Goal: Task Accomplishment & Management: Complete application form

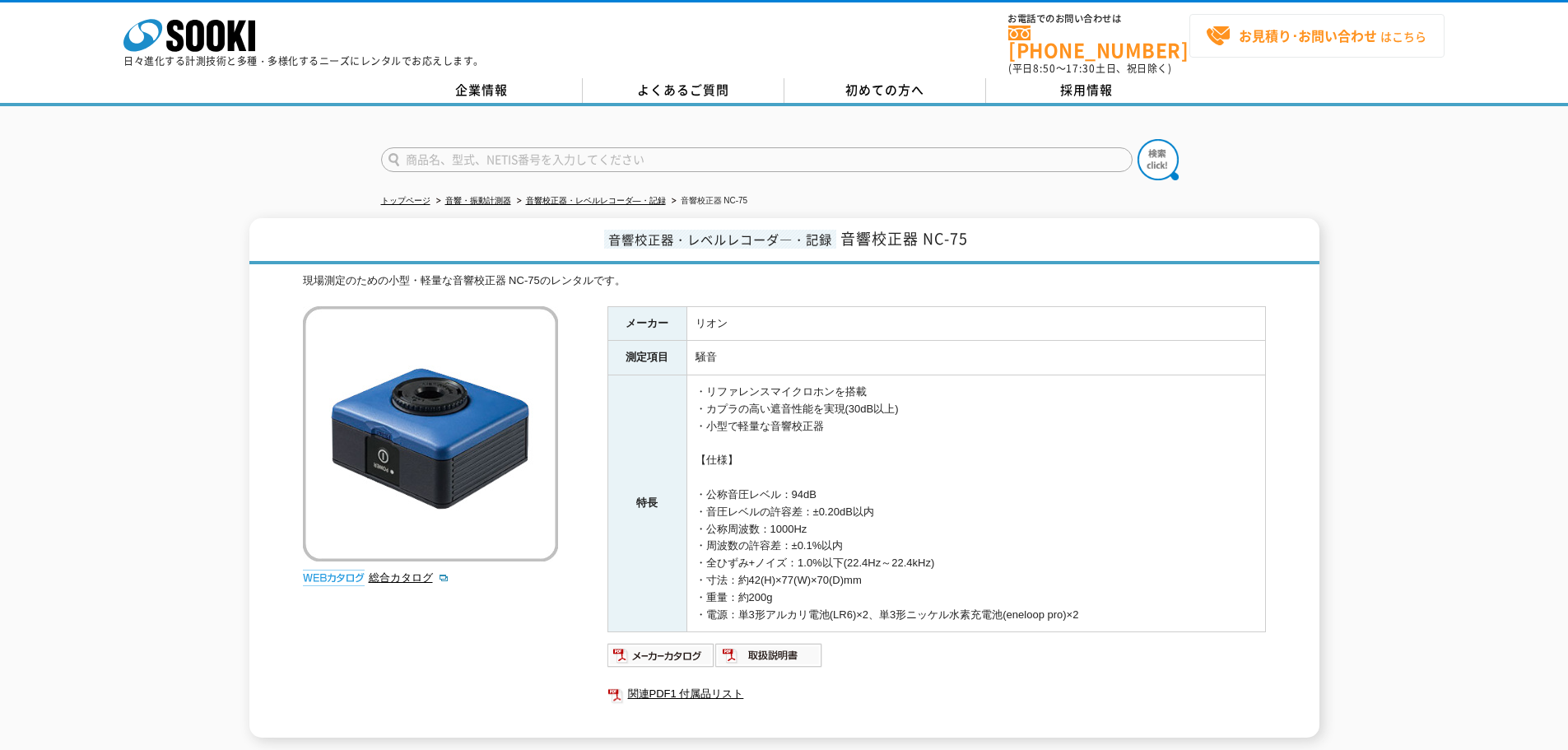
click at [1267, 20] on link "お見積り･お問い合わせ はこちら" at bounding box center [1317, 36] width 255 height 43
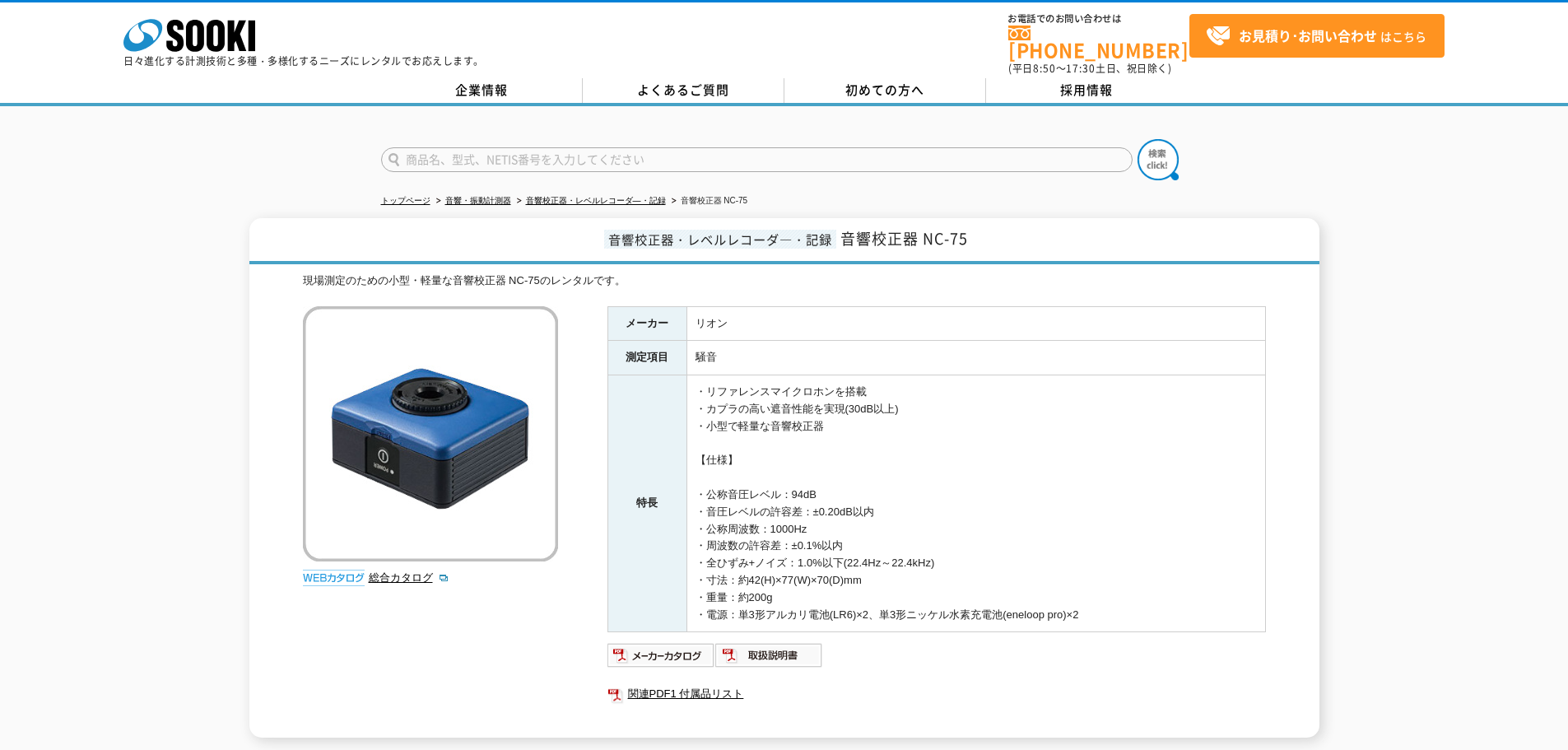
drag, startPoint x: 1267, startPoint y: 20, endPoint x: 108, endPoint y: 296, distance: 1191.4
click at [108, 296] on div "音響校正器・レベルレコーダ―・記録 音響校正器 NC-75 現場測定のための小型・軽量な音響校正器 NC-75のレンタルです。 総合カタログ メーカー リオン…" at bounding box center [784, 477] width 1568 height 519
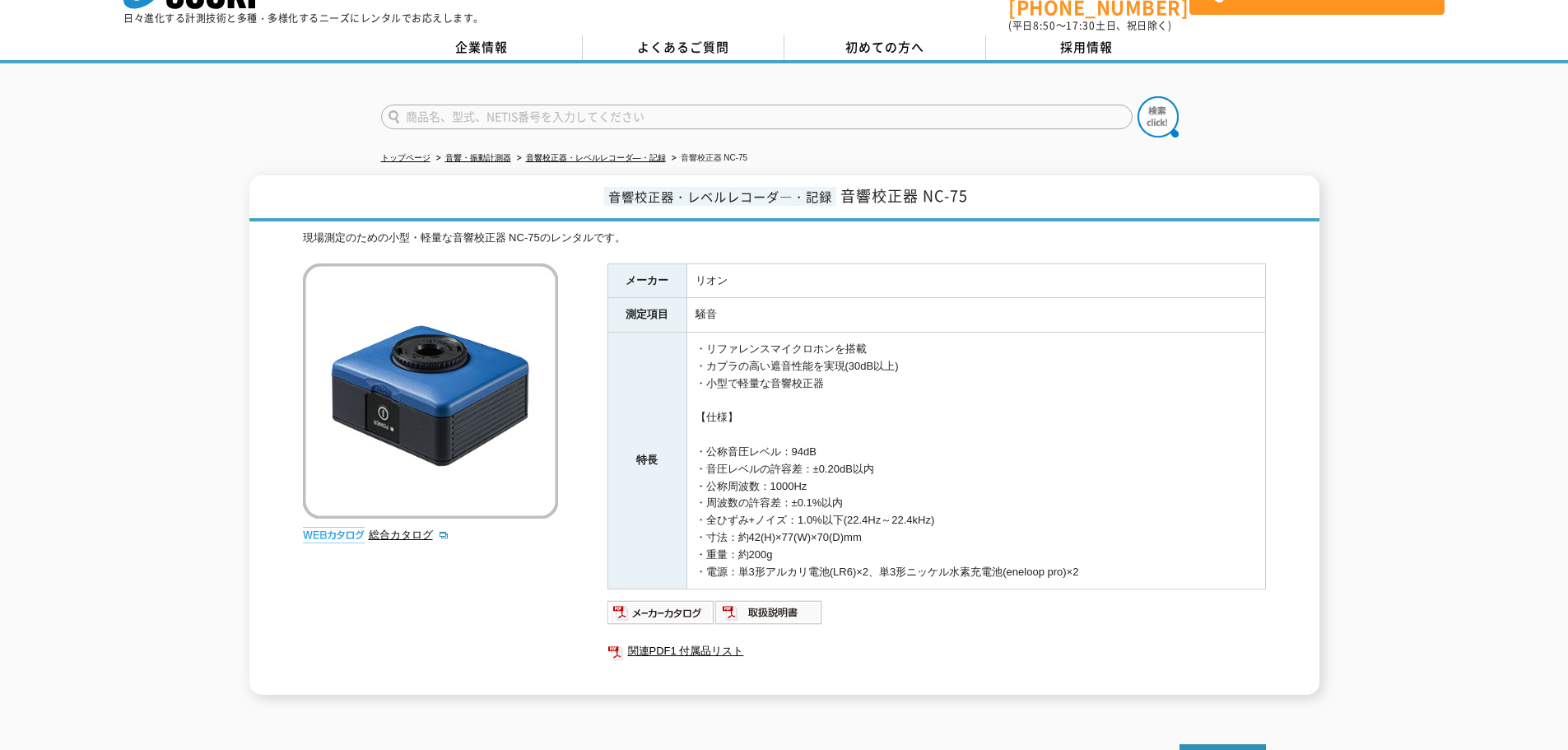
scroll to position [83, 0]
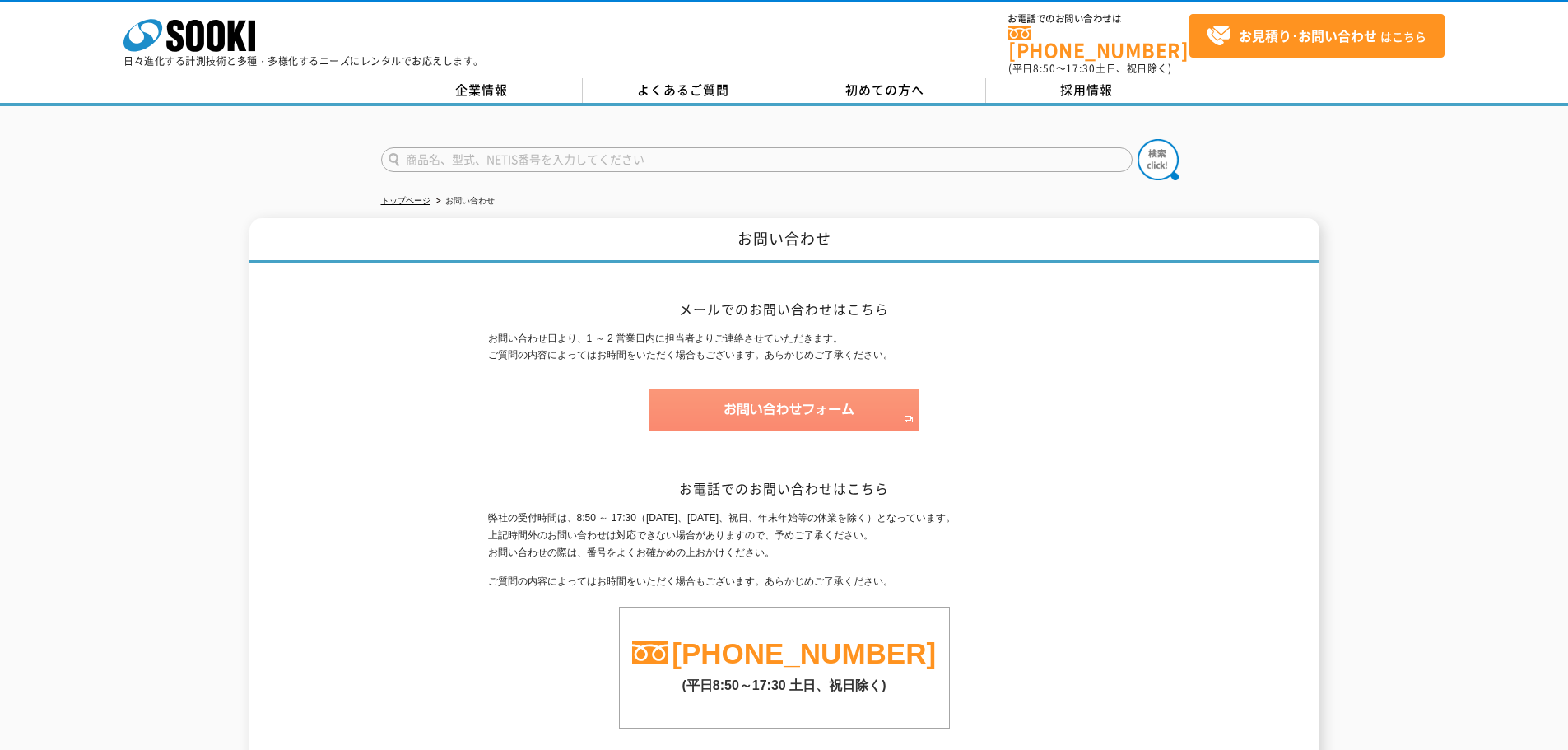
click at [836, 400] on img at bounding box center [784, 409] width 271 height 42
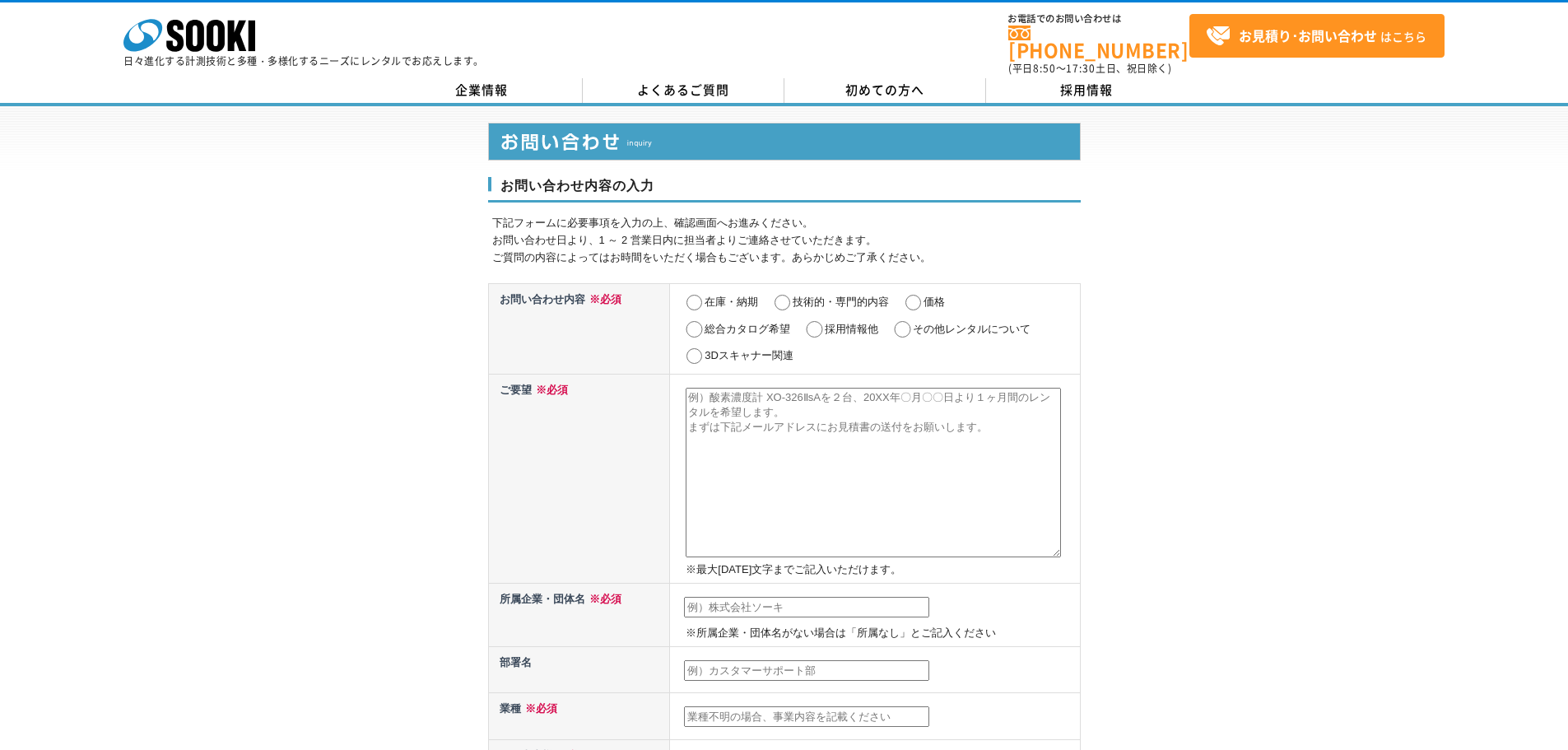
click at [927, 323] on label "その他レンタルについて" at bounding box center [972, 329] width 118 height 13
click at [913, 321] on input "その他レンタルについて" at bounding box center [902, 329] width 21 height 16
radio input "true"
click at [858, 430] on textarea at bounding box center [873, 472] width 375 height 170
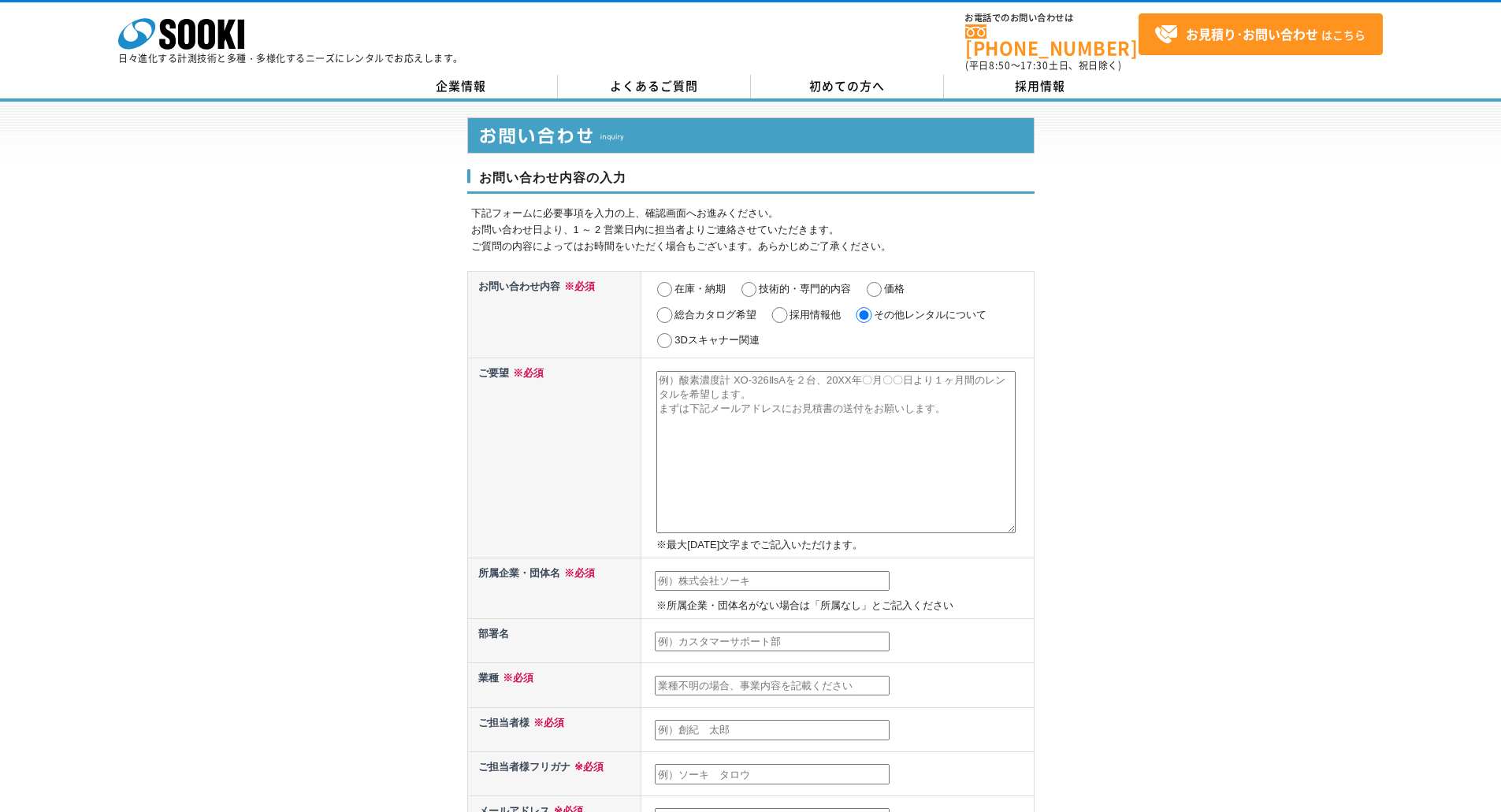
click at [839, 422] on textarea at bounding box center [835, 452] width 359 height 163
click at [698, 433] on textarea "「音響校正器NC-75」1台のレンタルの見積をお願いいたします。 条件は下記とおりです。" at bounding box center [835, 452] width 359 height 163
paste textarea "書類：校正証明書(データ付き)、トレーサビリティ体系図発行 ■期間：2025/9/12～2025/9/21（10日間） ■納入場所：東京都大田区大森東3-26…"
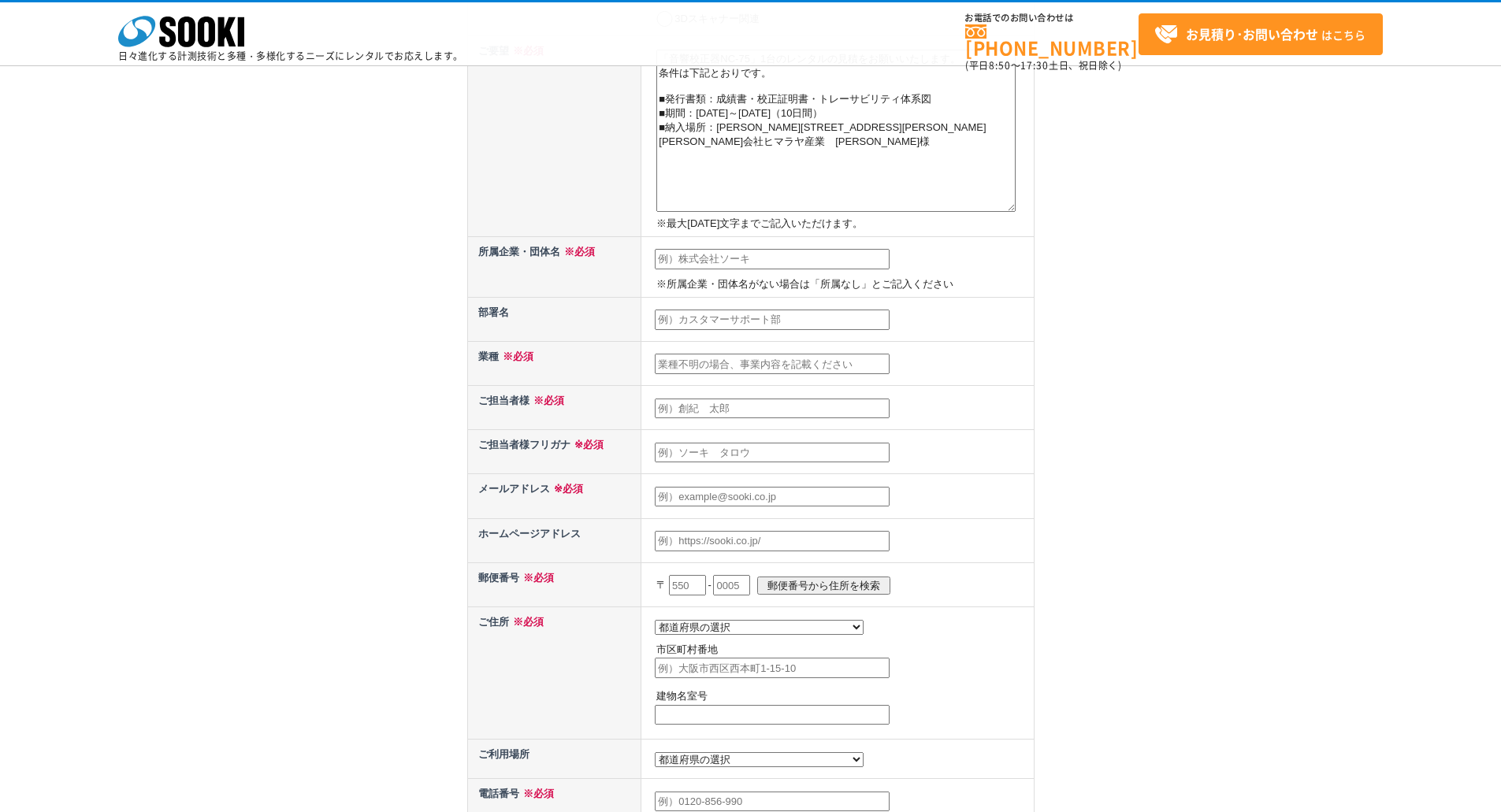
scroll to position [158, 0]
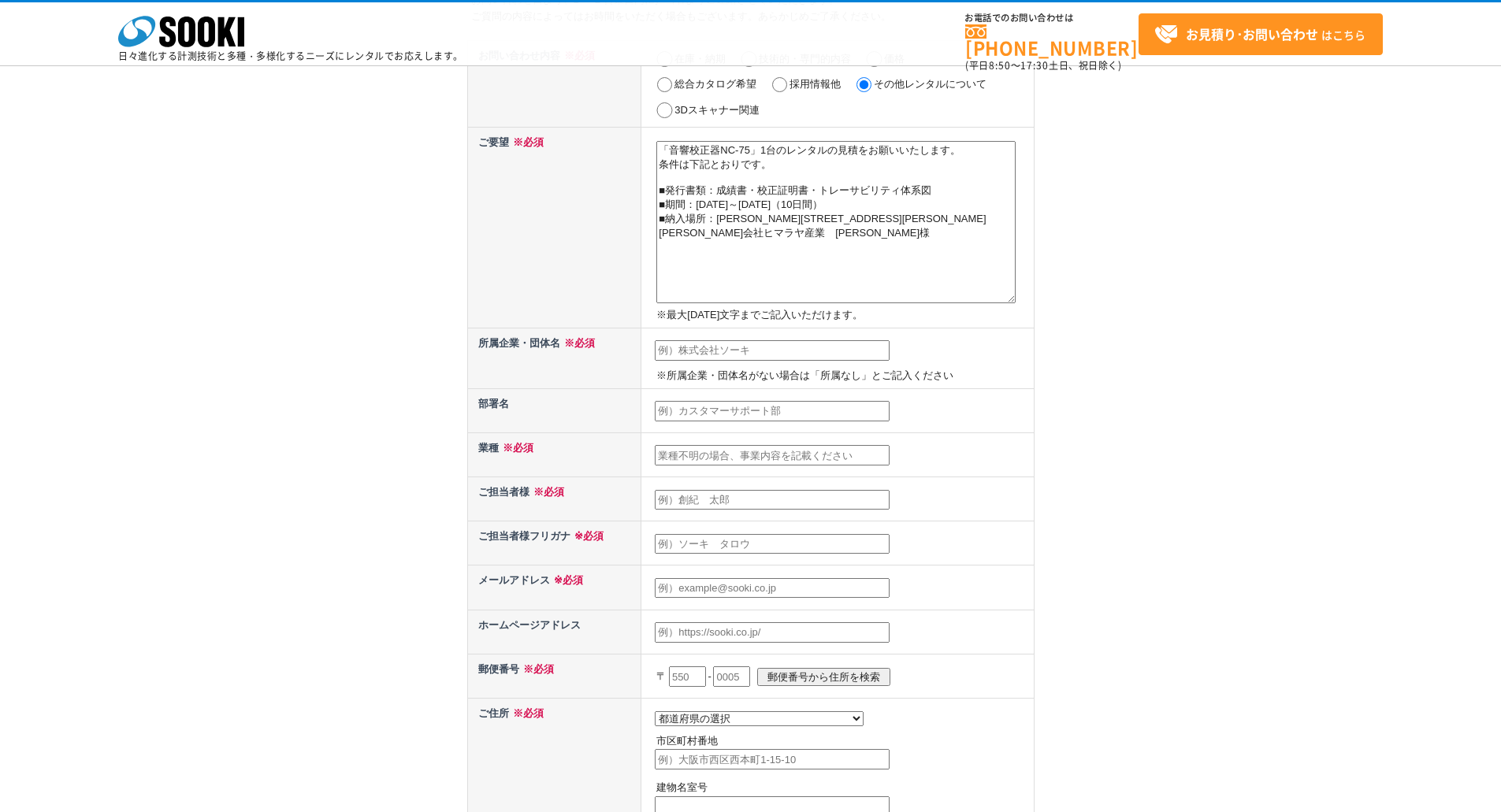
type textarea "「音響校正器NC-75」1台のレンタルの見積をお願いいたします。 条件は下記とおりです。 ■発行書類：成績書・校正証明書・トレーサビリティ体系図 ■期間：20…"
click at [865, 341] on td "※所属企業・団体名がない場合は「所属なし」とご記入ください" at bounding box center [838, 358] width 393 height 60
click at [859, 362] on td "※所属企業・団体名がない場合は「所属なし」とご記入ください" at bounding box center [838, 358] width 393 height 60
click at [859, 356] on input "text" at bounding box center [772, 350] width 235 height 21
type input "株式会社三工社"
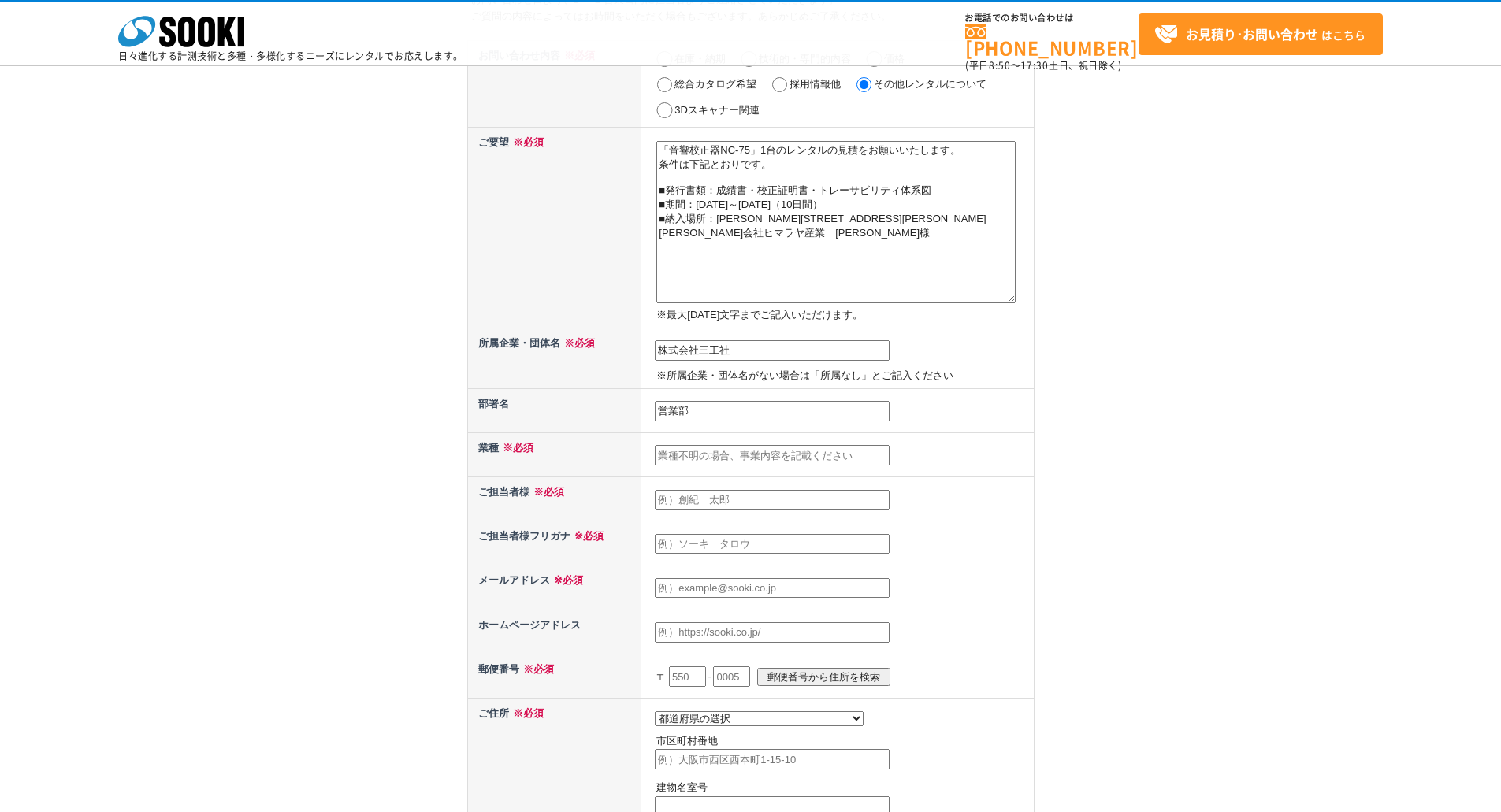
type input "営業部"
type input "商社"
type input "草岡圭太"
type input "クサオカ　ケイタ"
type input "草岡　圭太"
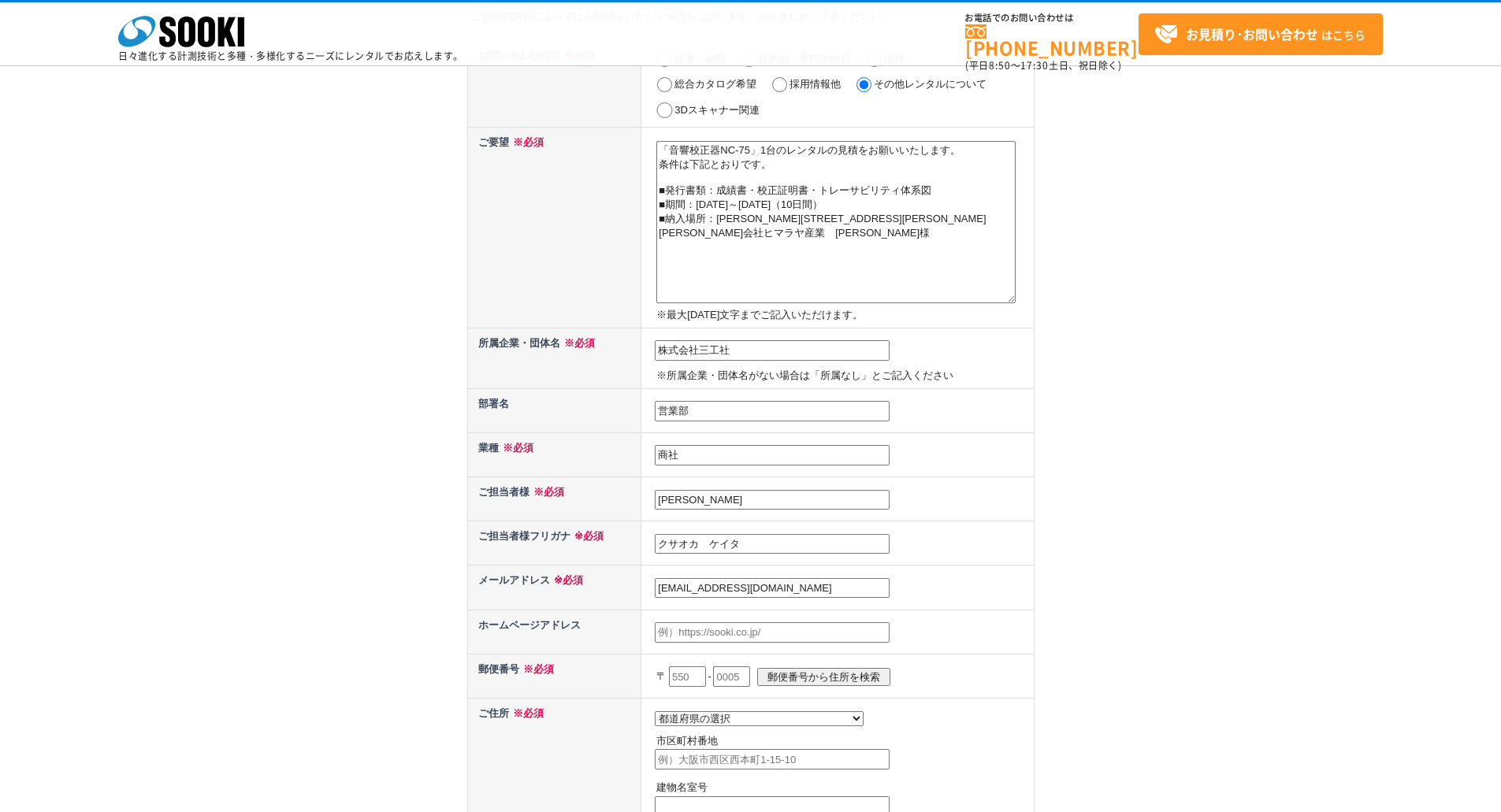
type input "kusaoka@sanks.co.jp"
type input "k"
click at [741, 629] on input "text" at bounding box center [772, 633] width 235 height 21
paste input "https://www.sanks.co.jp/"
type input "https://www.sanks.co.jp/"
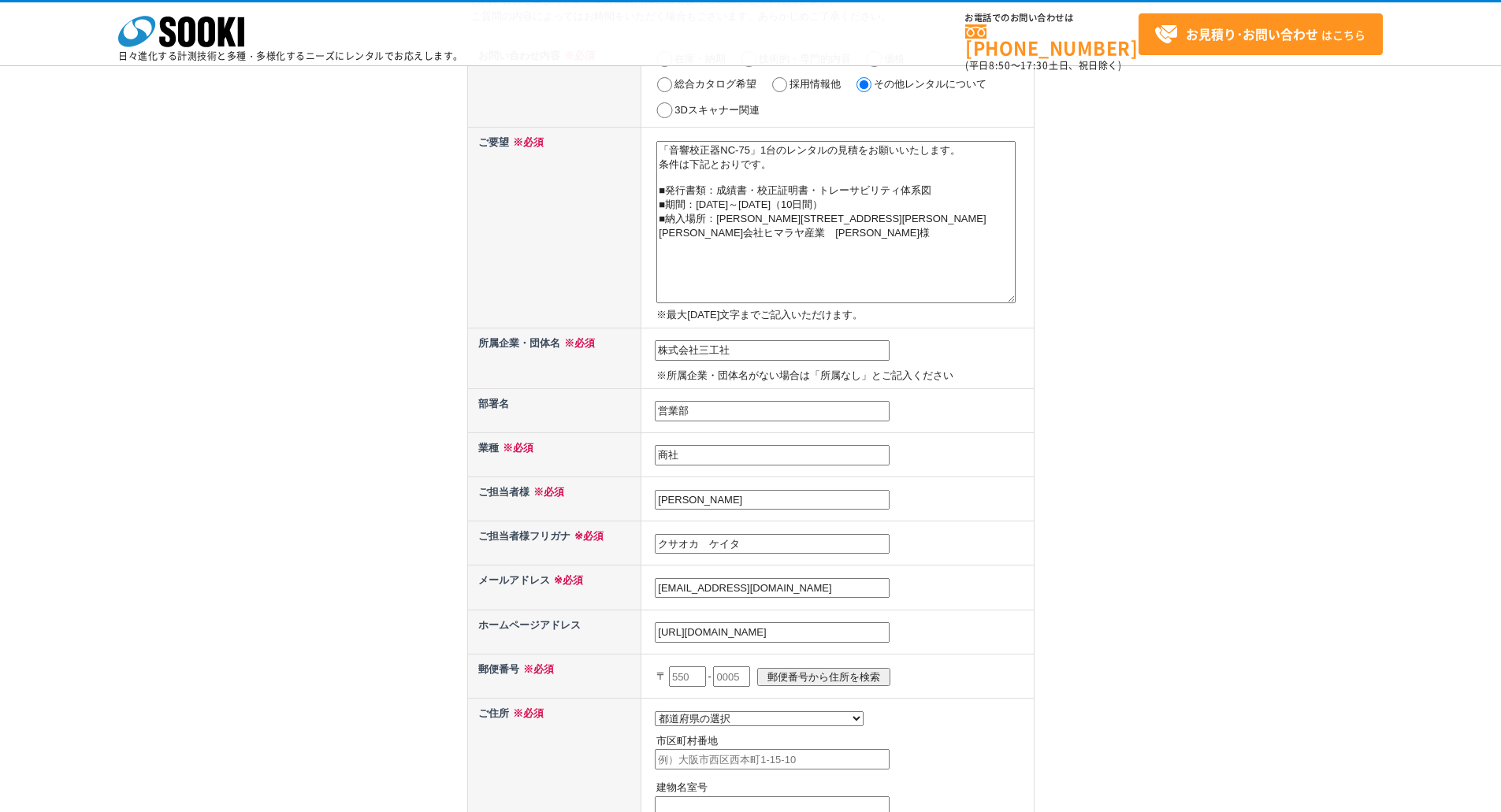
click at [700, 678] on input "text" at bounding box center [687, 677] width 37 height 21
type input "105"
type input "0012"
click at [757, 668] on input "郵便番号から住所を検索" at bounding box center [823, 677] width 133 height 18
select select "13"
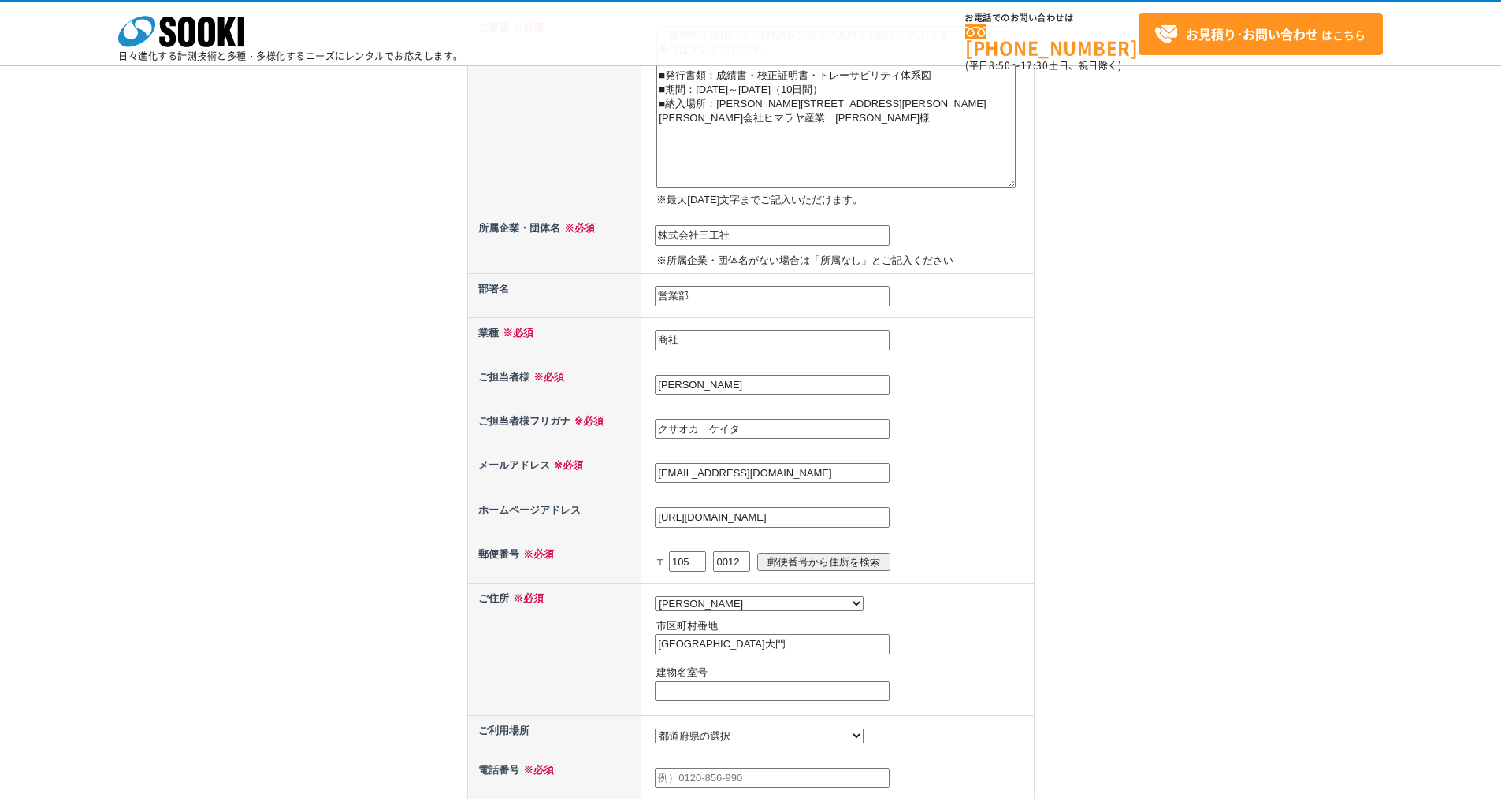
scroll to position [394, 0]
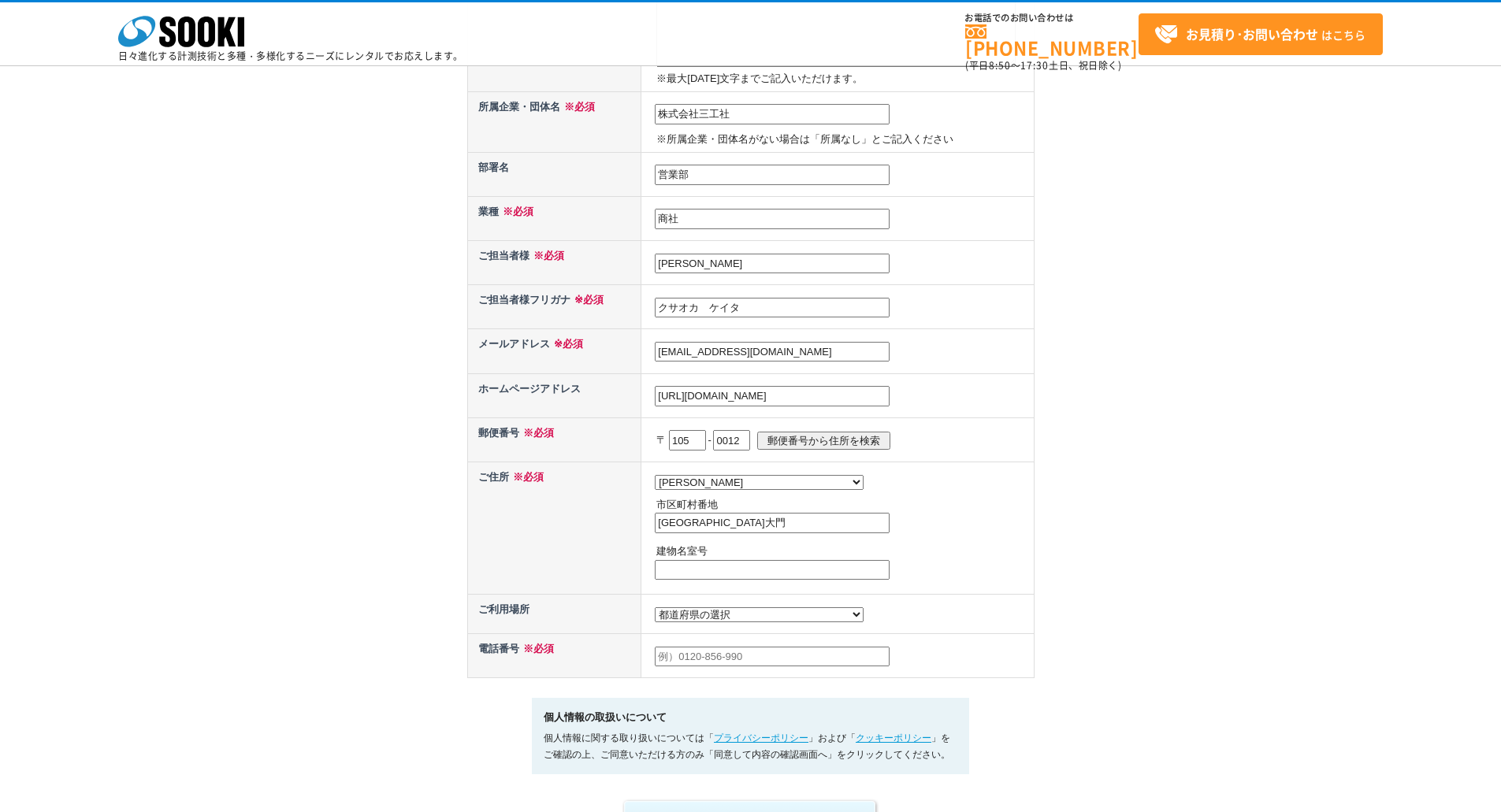
click at [784, 519] on input "港区芝大門" at bounding box center [772, 524] width 235 height 21
type input "港区芝大門1-10-11"
type input "芝大門センタービル1階"
drag, startPoint x: 689, startPoint y: 642, endPoint x: 689, endPoint y: 660, distance: 18.0
click at [689, 647] on td at bounding box center [838, 655] width 393 height 44
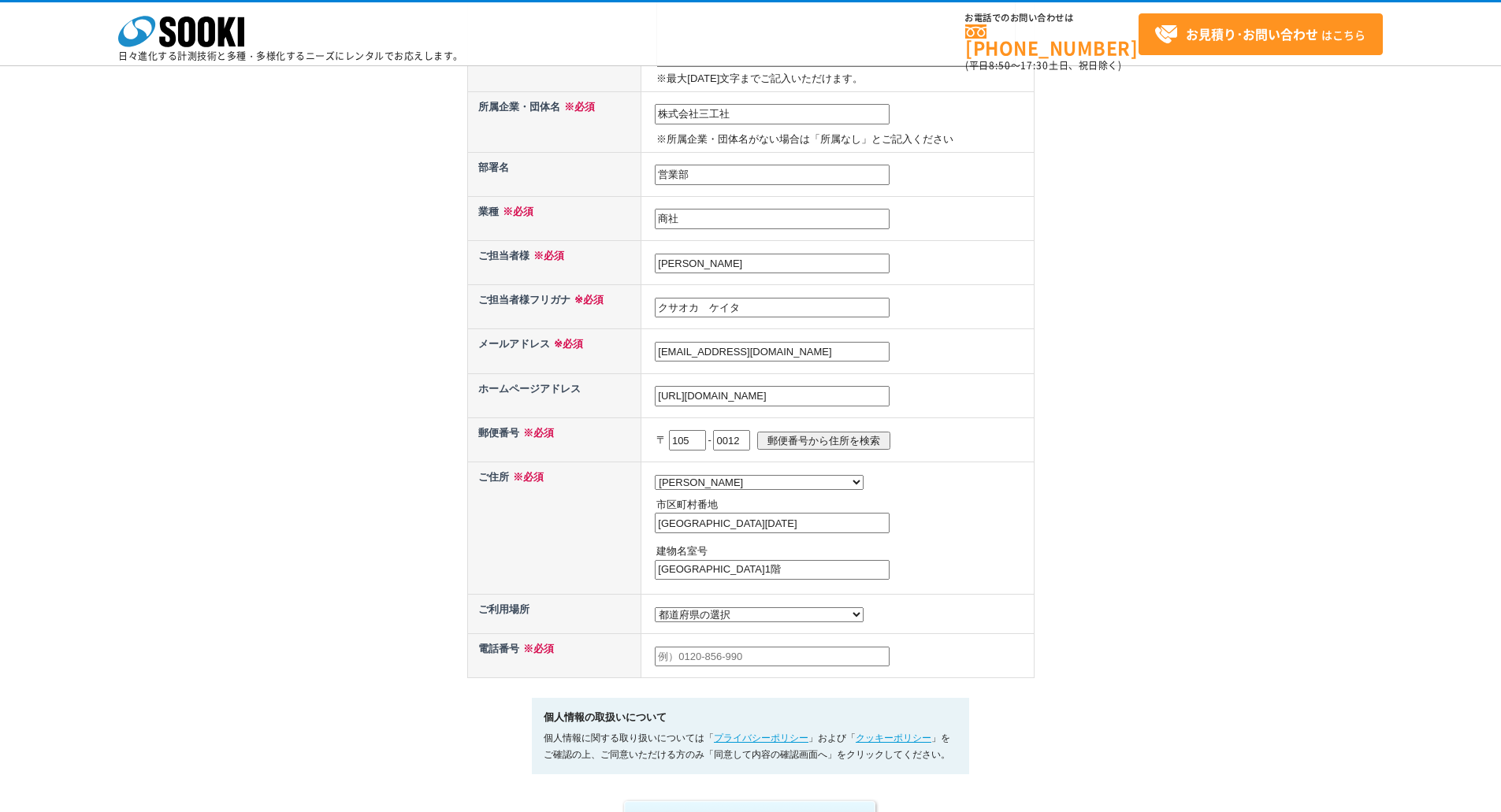
click at [688, 663] on input "text" at bounding box center [772, 657] width 235 height 21
click at [706, 623] on select "都道府県の選択 利用場所未定 北海道 青森県 岩手県 宮城県 秋田県 山形県 福島県 茨城県 栃木県 群馬県 埼玉県 千葉県 東京都 神奈川県 新潟県 富山県…" at bounding box center [759, 615] width 208 height 15
select select "13"
click at [654, 611] on select "都道府県の選択 利用場所未定 北海道 青森県 岩手県 宮城県 秋田県 山形県 福島県 茨城県 栃木県 群馬県 埼玉県 千葉県 東京都 神奈川県 新潟県 富山県…" at bounding box center [759, 615] width 208 height 15
click at [733, 651] on td at bounding box center [838, 655] width 393 height 44
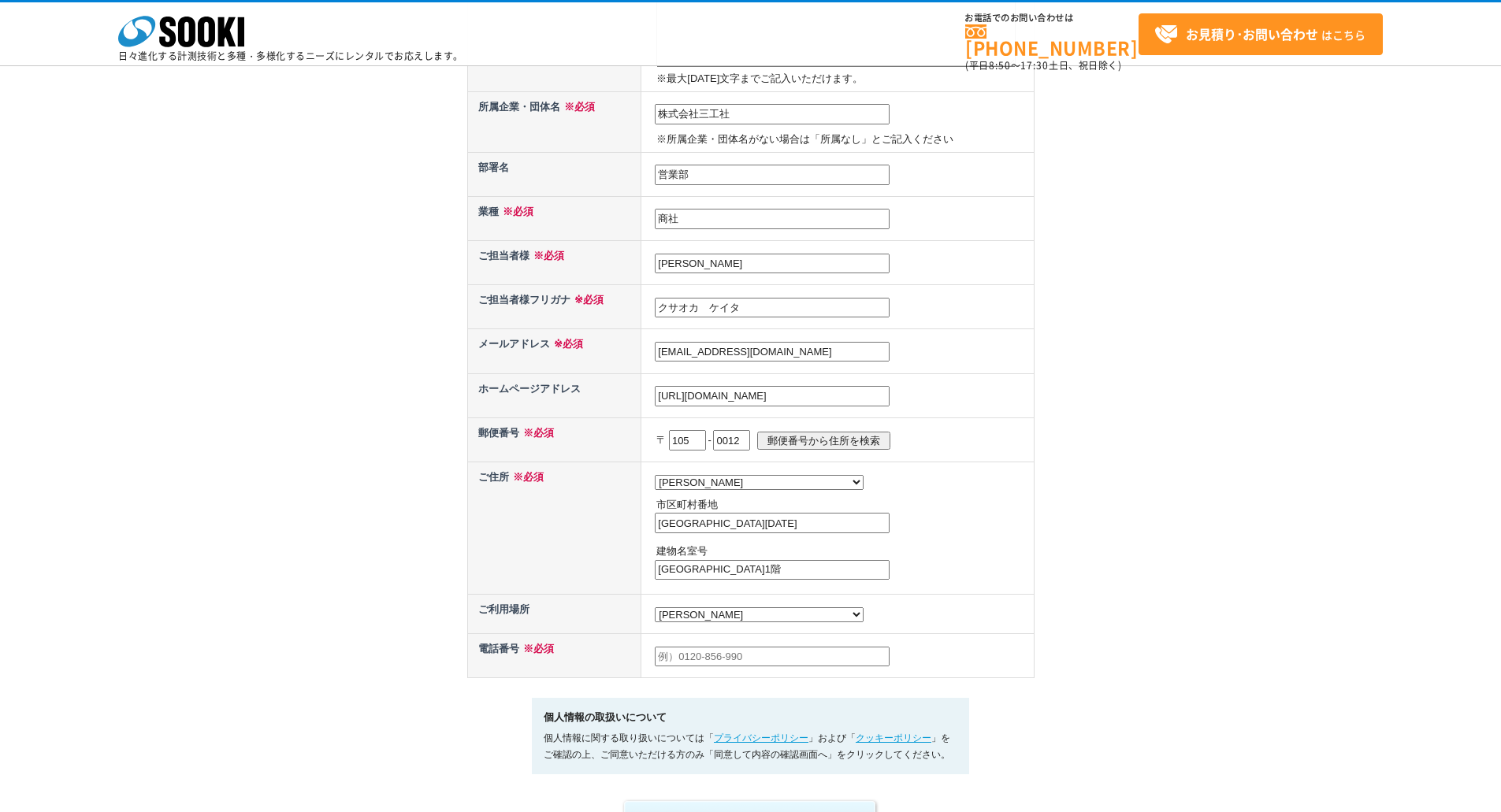
click at [733, 663] on input "text" at bounding box center [772, 657] width 235 height 21
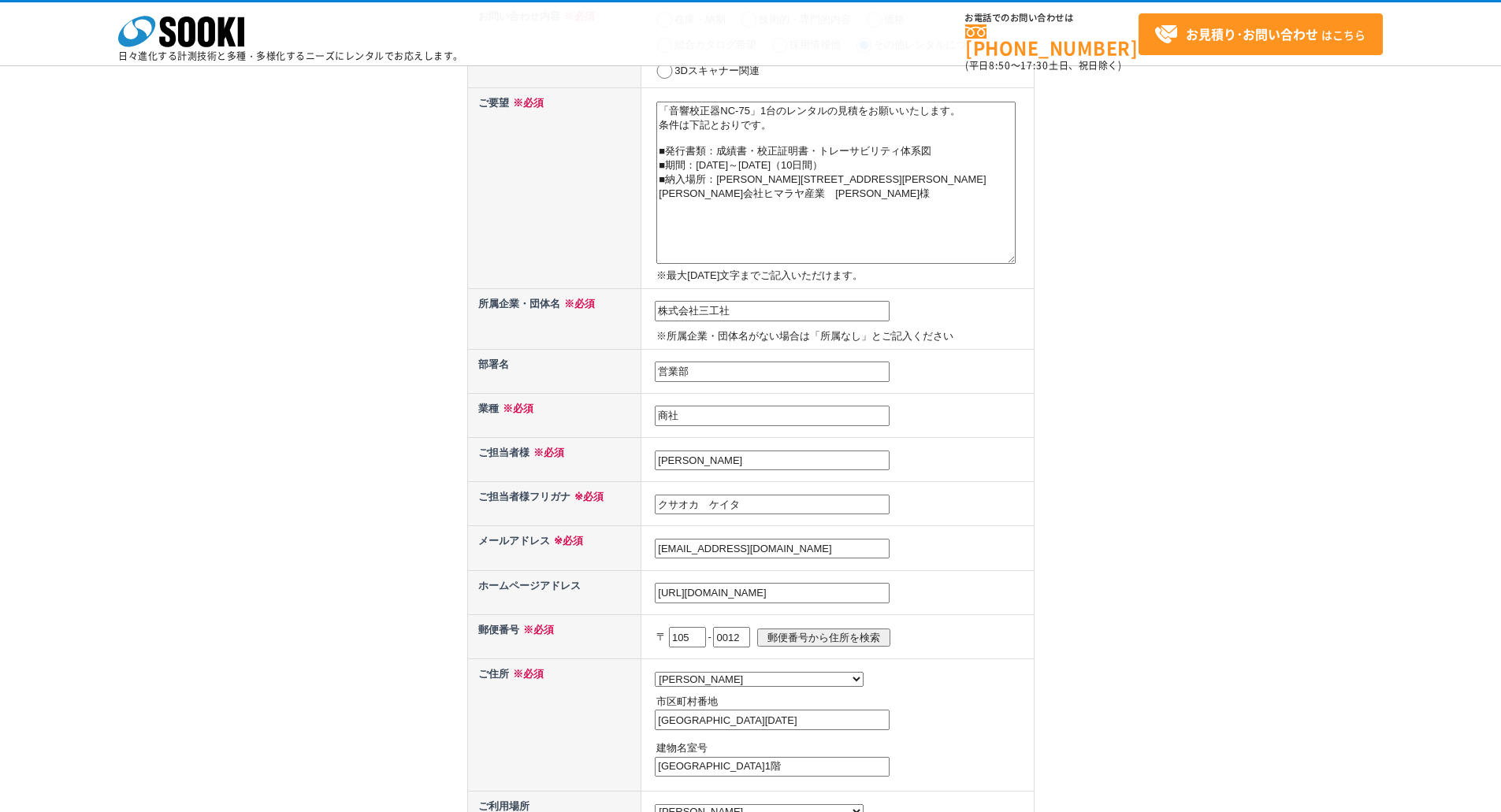
scroll to position [0, 0]
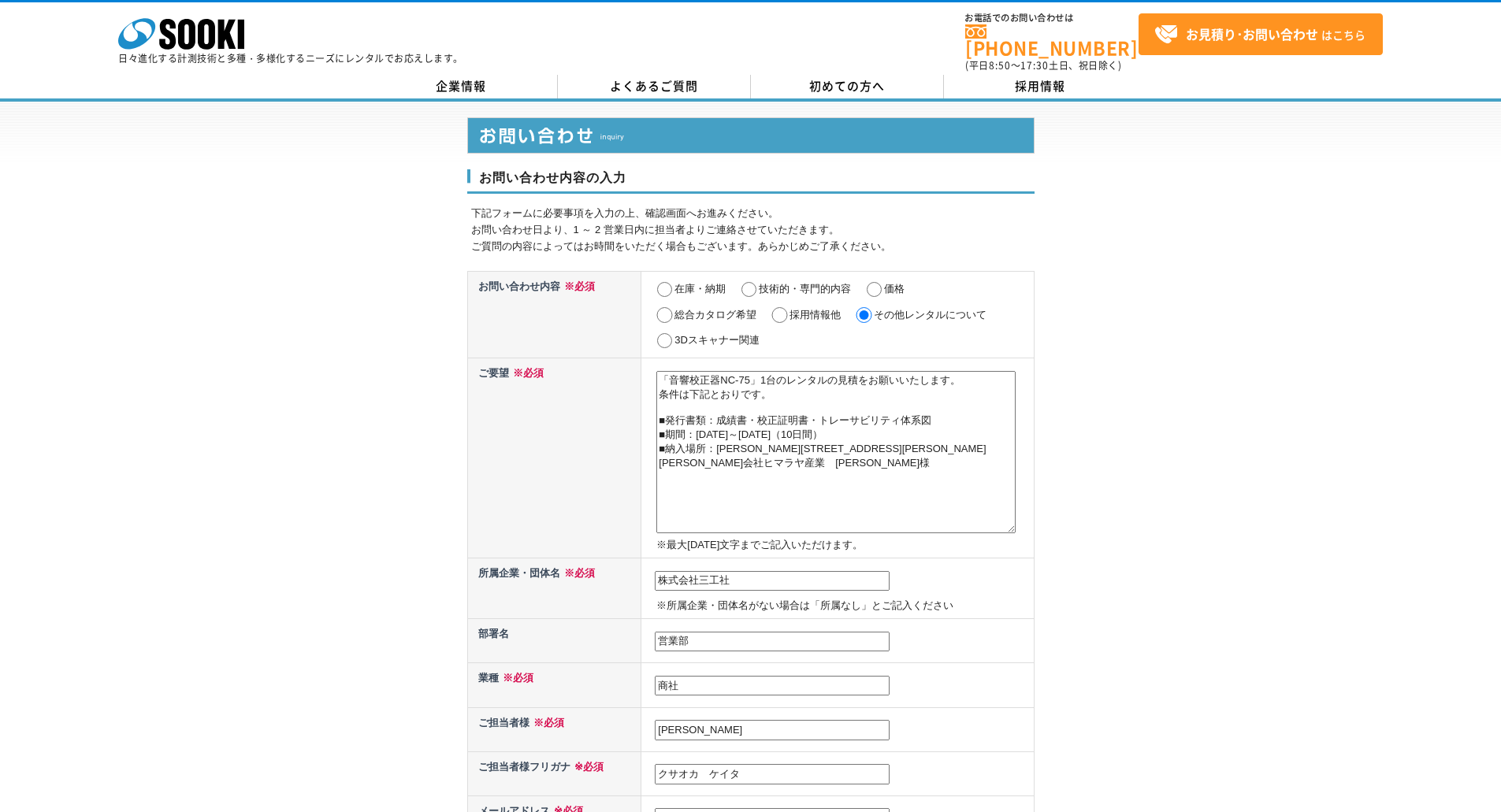
type input "03-3433-2677"
click at [710, 450] on textarea "「音響校正器NC-75」1台のレンタルの見積をお願いいたします。 条件は下記とおりです。 ■発行書類：成績書・校正証明書・トレーサビリティ体系図 ■期間：20…" at bounding box center [835, 452] width 359 height 163
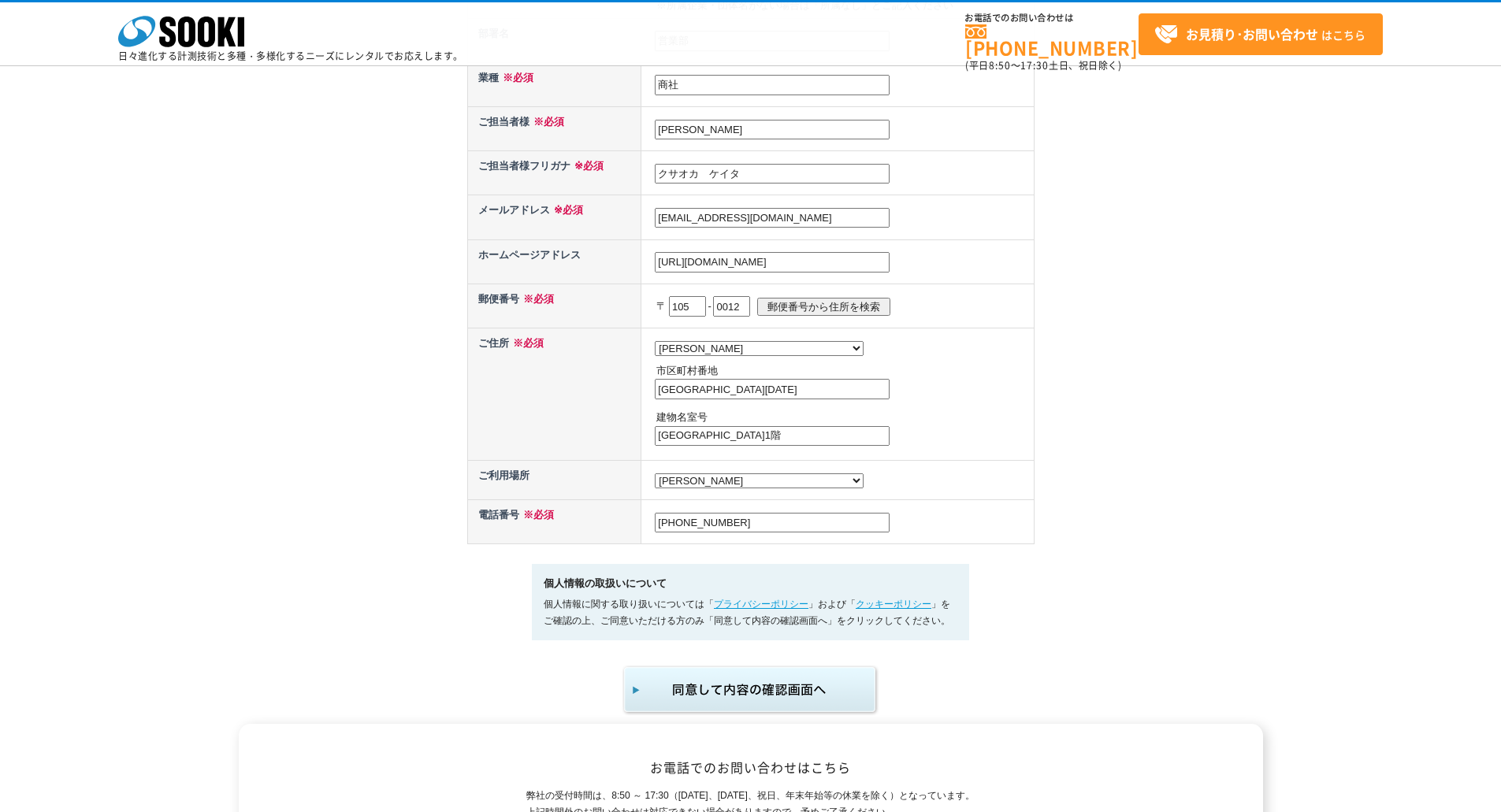
scroll to position [552, 0]
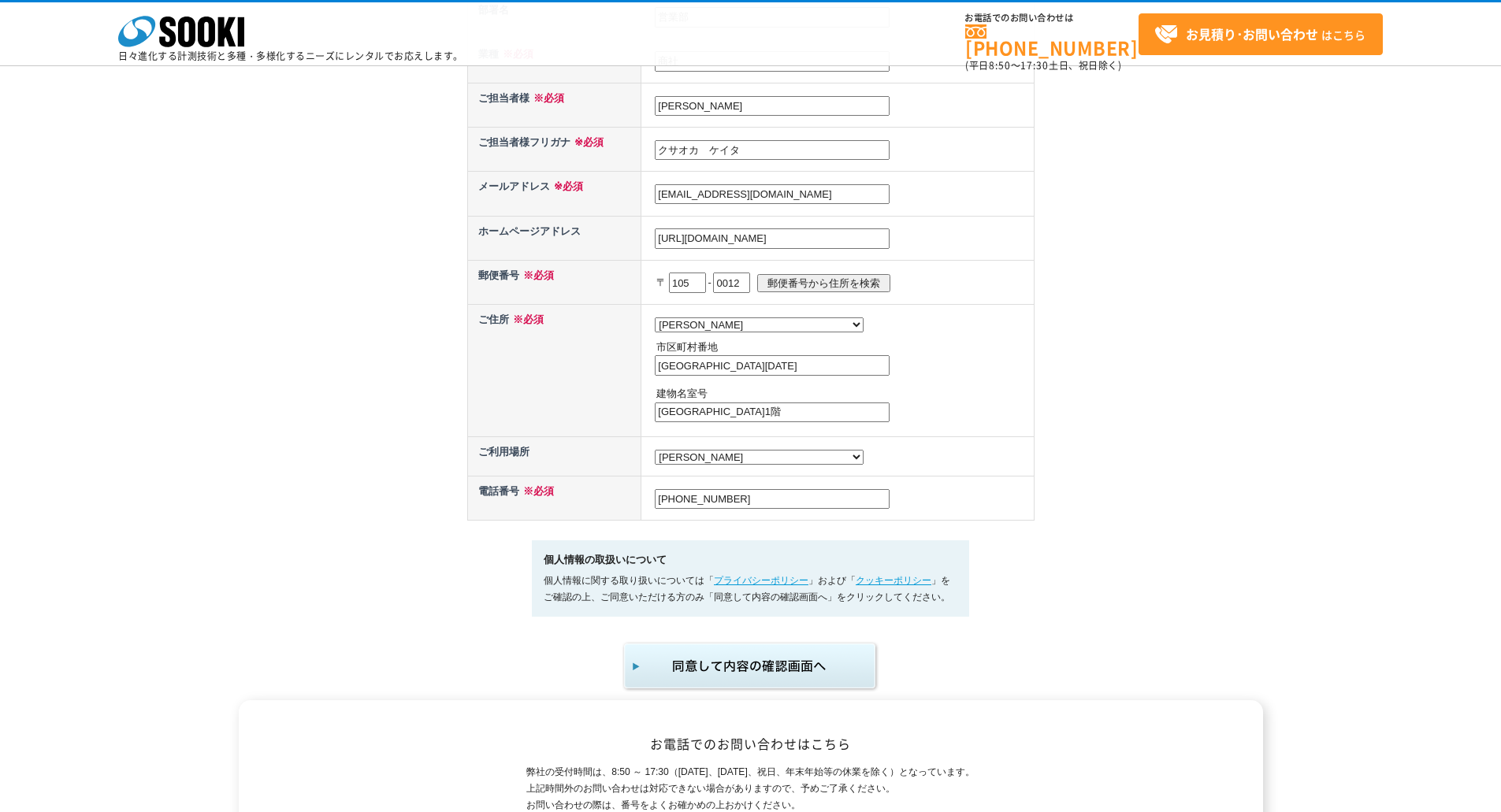
click at [775, 668] on img "submit" at bounding box center [751, 666] width 258 height 52
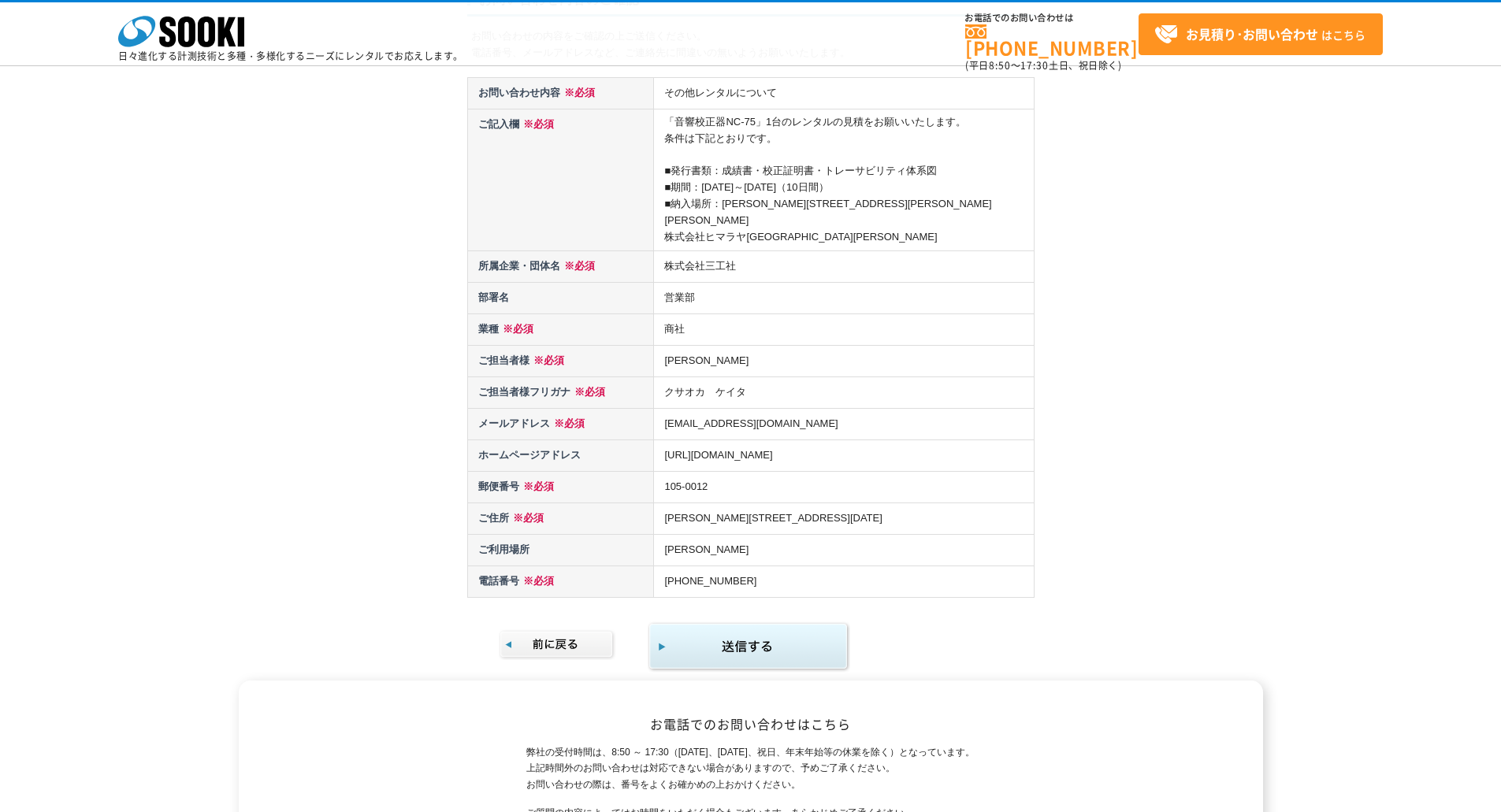
scroll to position [237, 0]
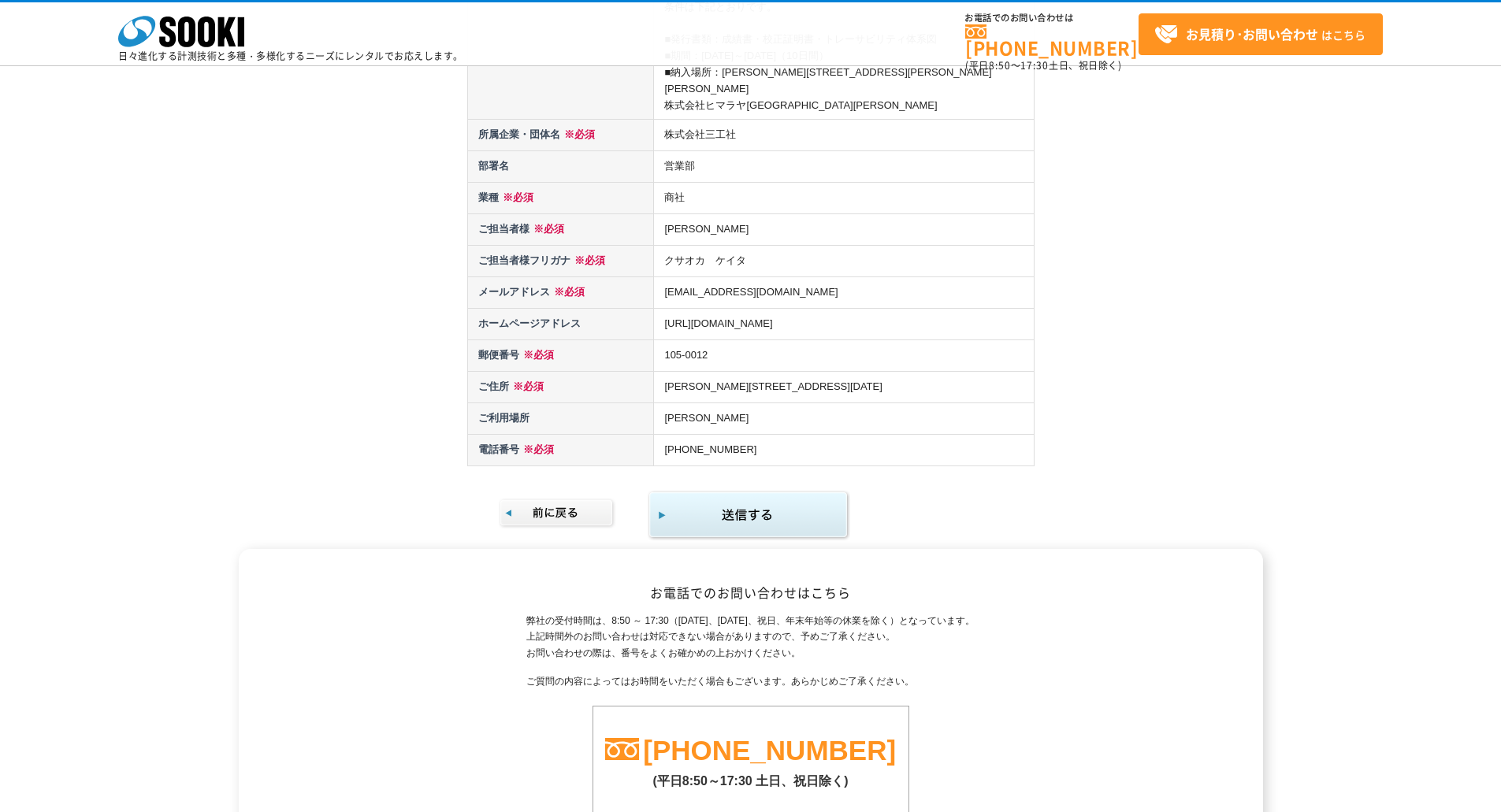
click at [773, 496] on img "submit" at bounding box center [748, 515] width 202 height 51
